Goal: Information Seeking & Learning: Learn about a topic

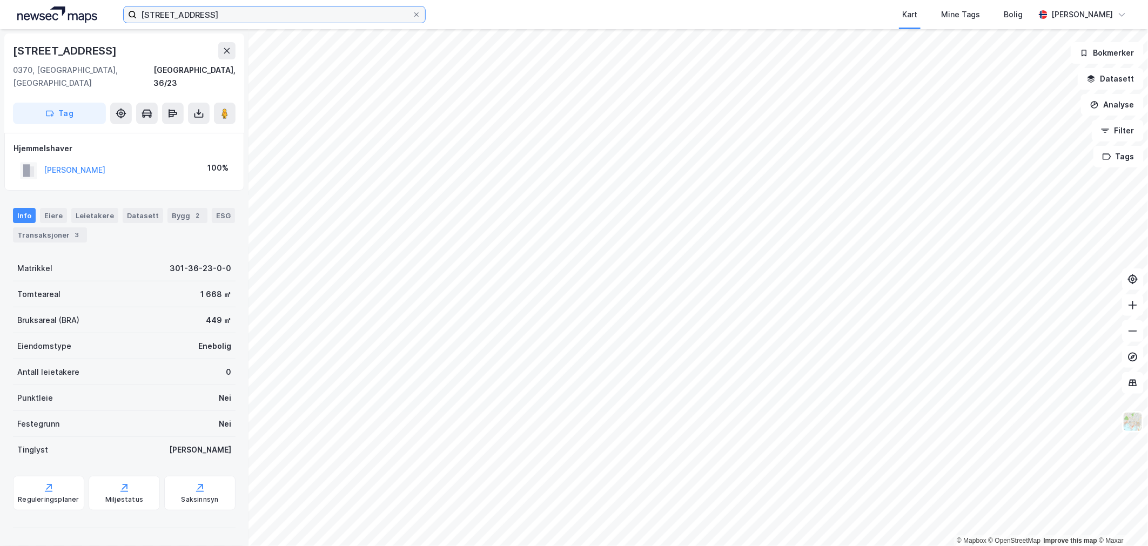
click at [206, 14] on input "[STREET_ADDRESS]" at bounding box center [274, 14] width 275 height 16
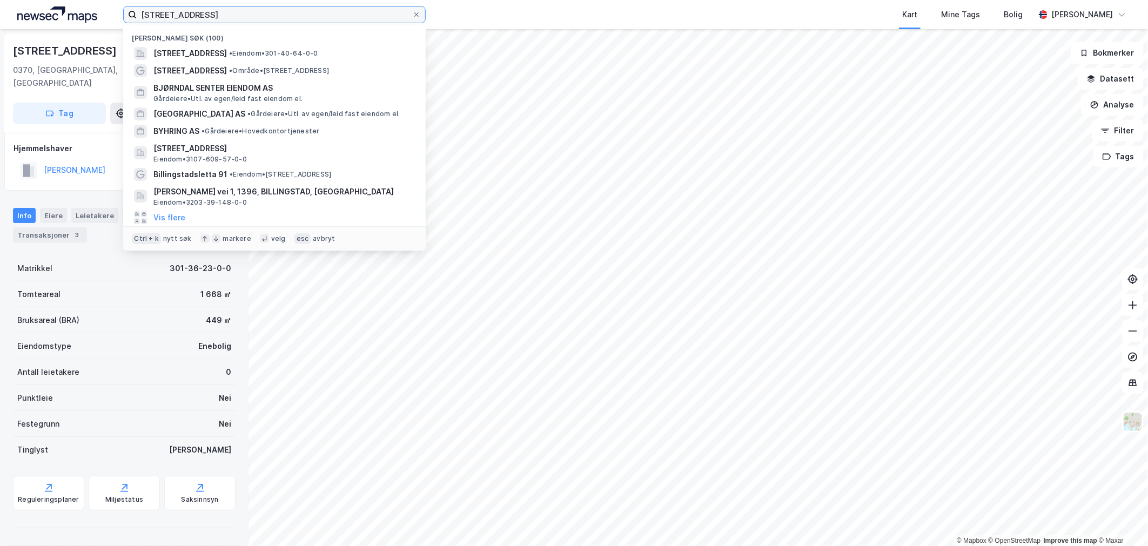
click at [206, 14] on input "[STREET_ADDRESS]" at bounding box center [274, 14] width 275 height 16
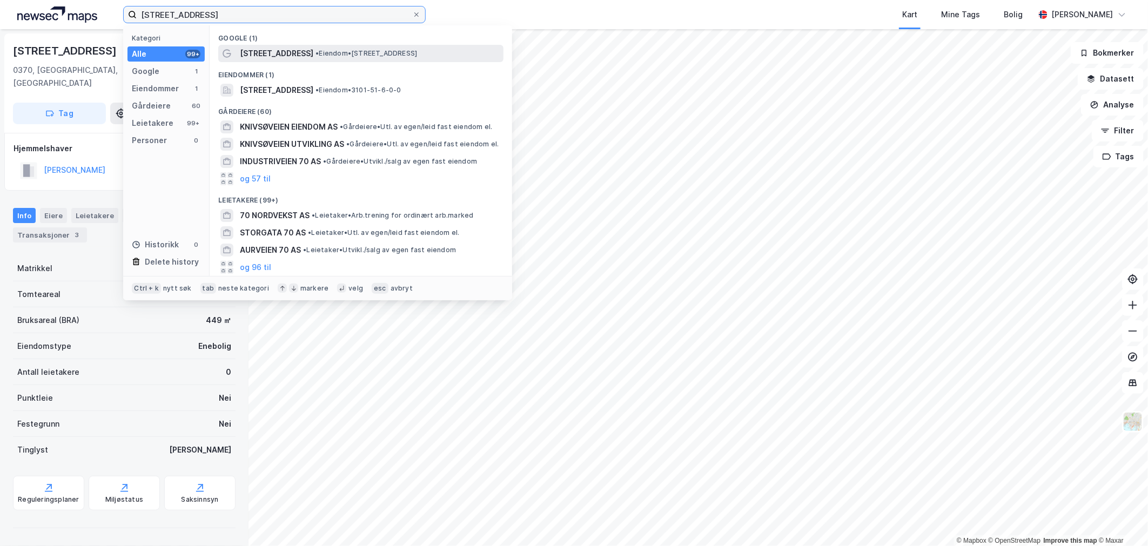
type input "[STREET_ADDRESS]"
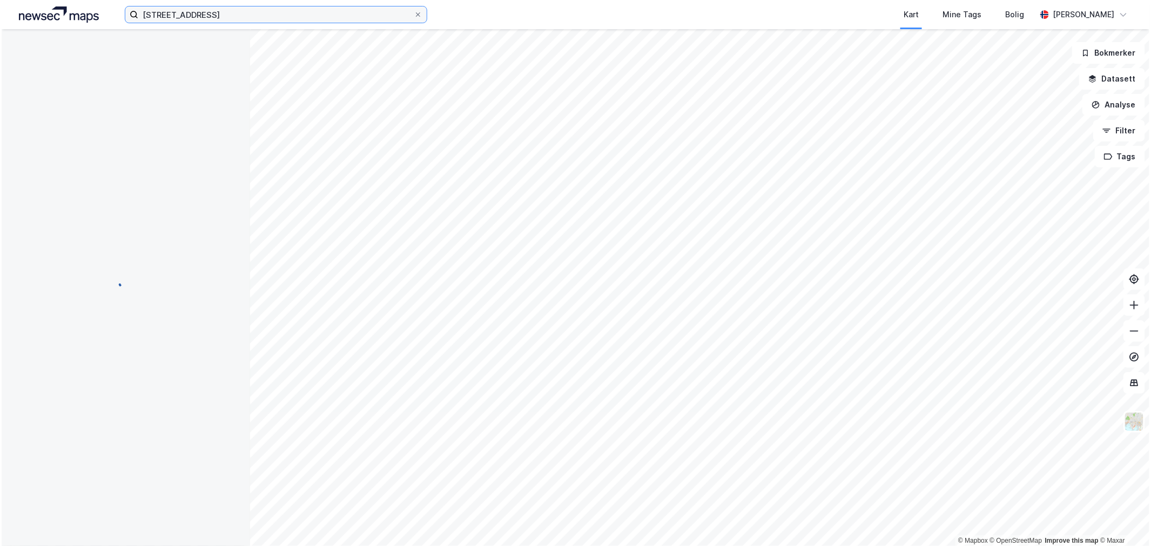
scroll to position [2, 0]
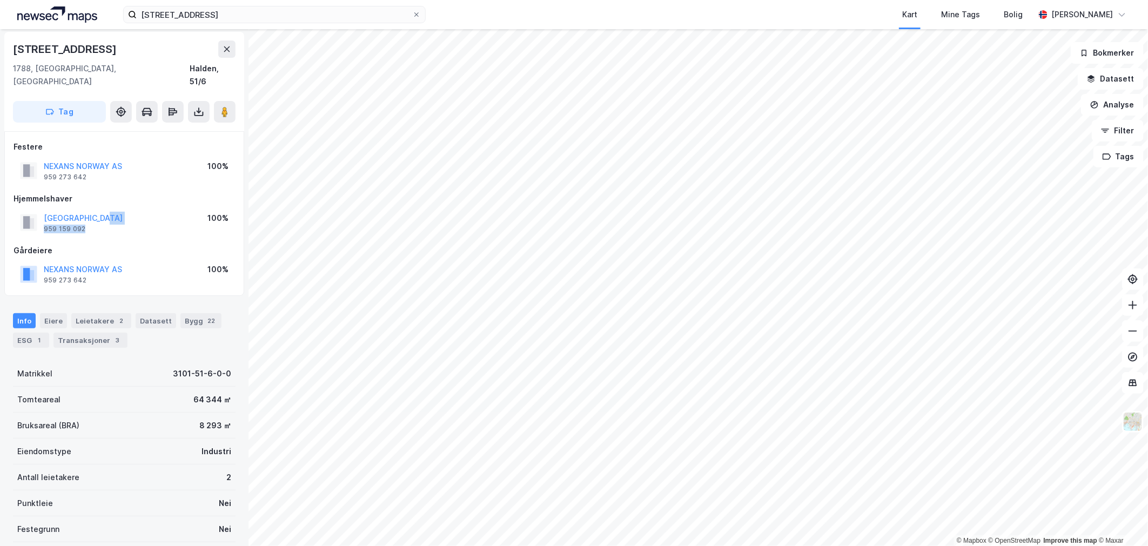
drag, startPoint x: 150, startPoint y: 212, endPoint x: 143, endPoint y: 206, distance: 8.8
click at [143, 210] on div "[GEOGRAPHIC_DATA] 959 159 092 100%" at bounding box center [124, 223] width 221 height 26
click at [99, 223] on div "Festere NEXANS [GEOGRAPHIC_DATA] AS 959 273 642 100% Hjemmelshaver [GEOGRAPHIC_…" at bounding box center [124, 213] width 221 height 146
drag, startPoint x: 135, startPoint y: 255, endPoint x: 33, endPoint y: 258, distance: 102.1
click at [33, 261] on div "NEXANS [GEOGRAPHIC_DATA] AS 959 273 642 100%" at bounding box center [124, 274] width 221 height 26
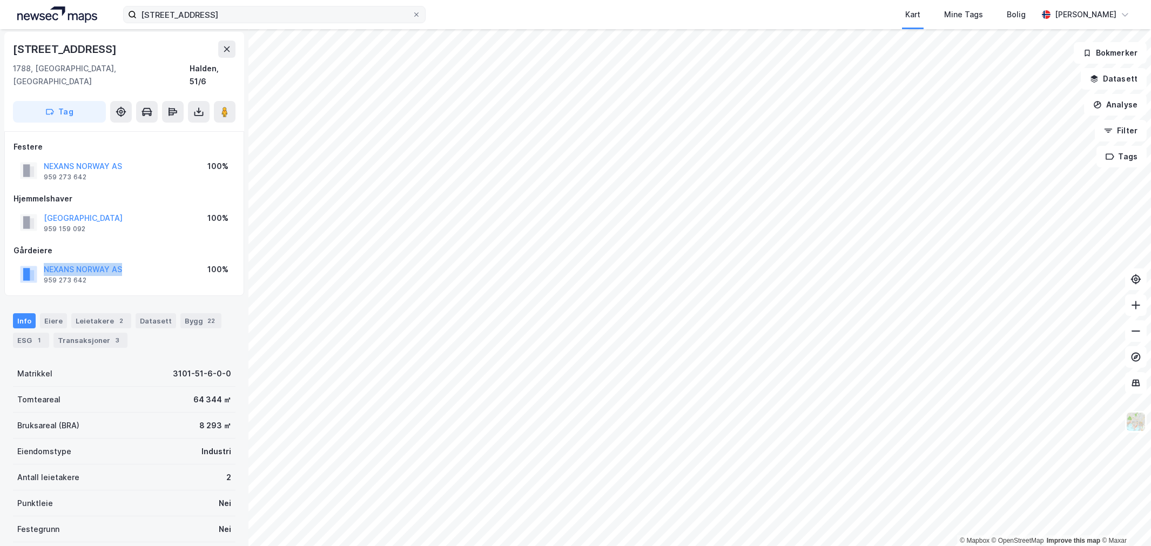
scroll to position [2, 0]
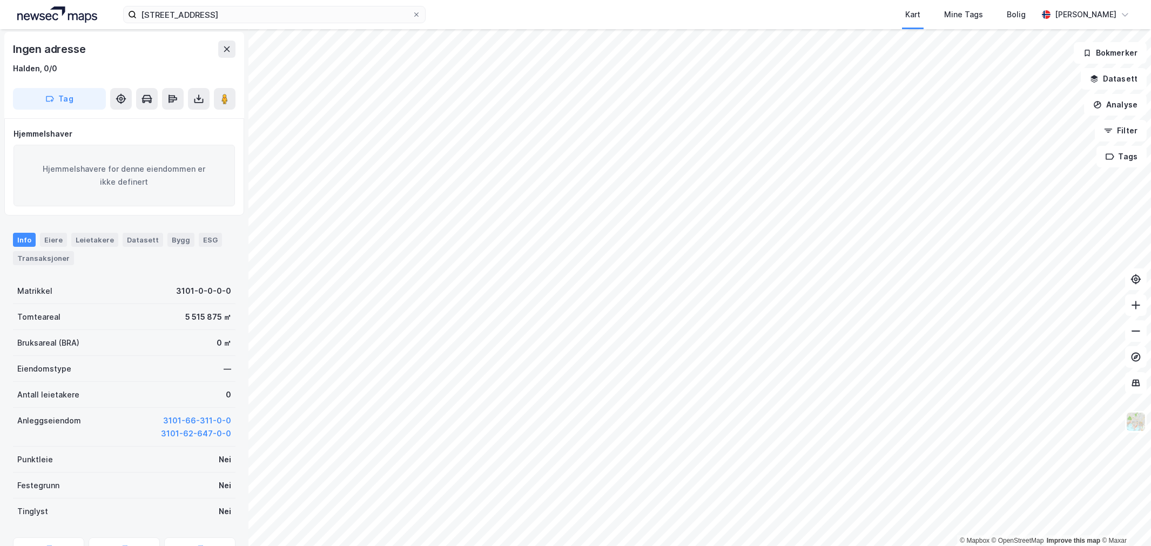
scroll to position [2, 0]
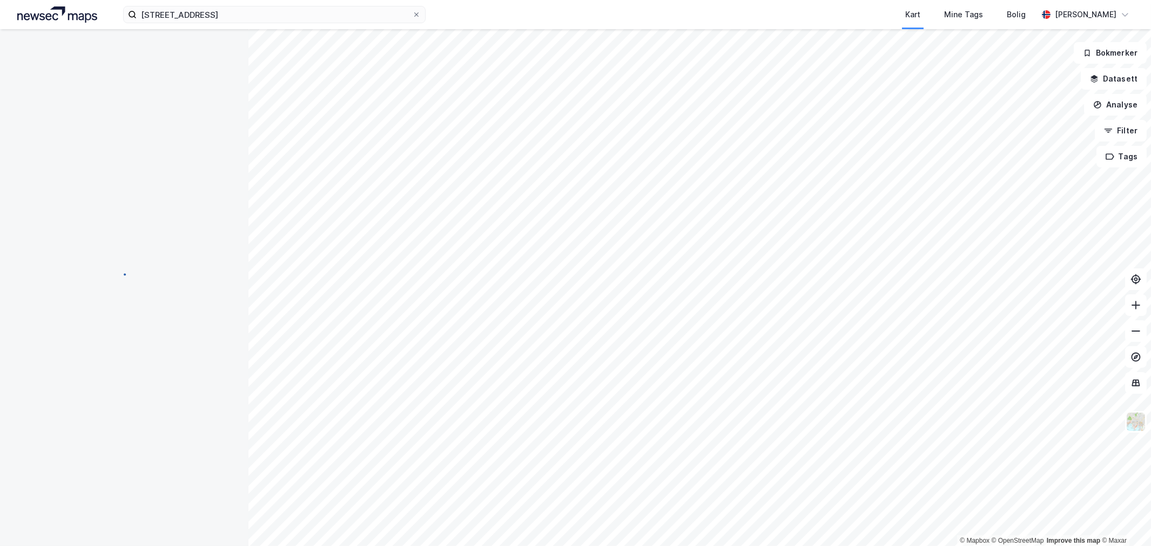
scroll to position [2, 0]
